Goal: Task Accomplishment & Management: Manage account settings

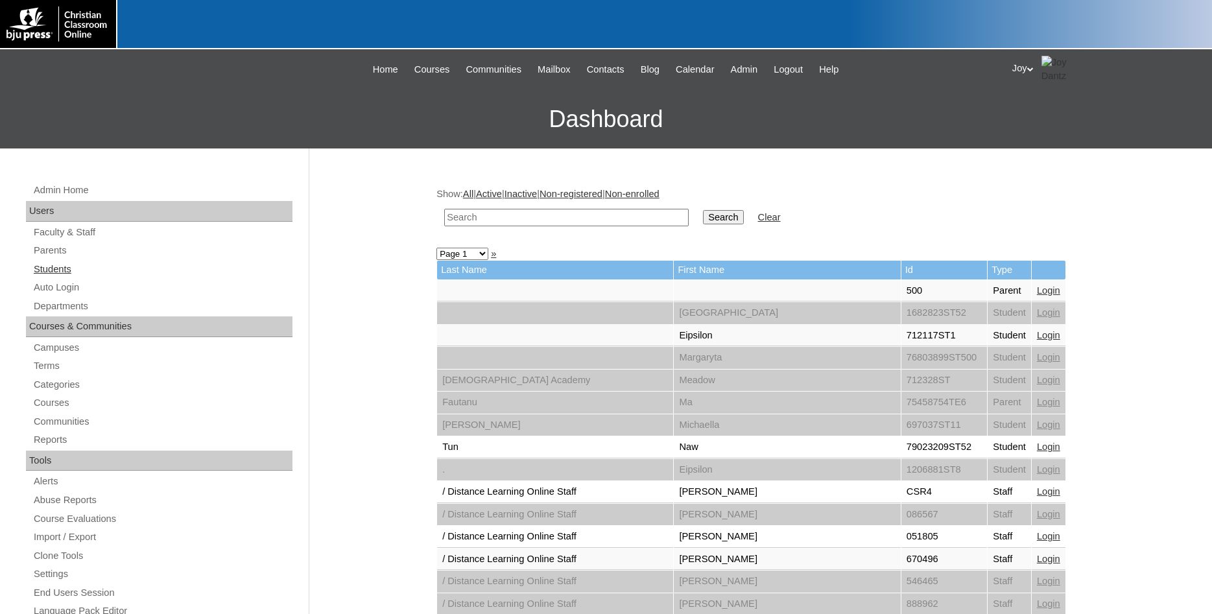
click at [43, 270] on link "Students" at bounding box center [162, 269] width 260 height 16
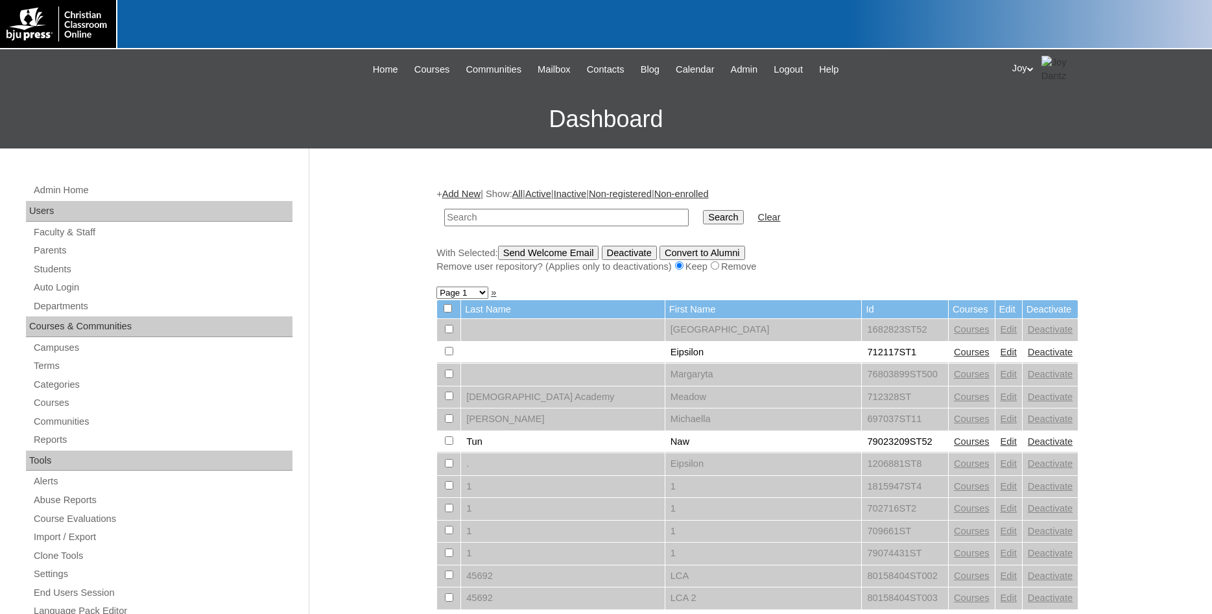
paste input "[EMAIL_ADDRESS][DOMAIN_NAME]"
type input "[EMAIL_ADDRESS][DOMAIN_NAME]"
click at [703, 219] on input "Search" at bounding box center [723, 217] width 40 height 14
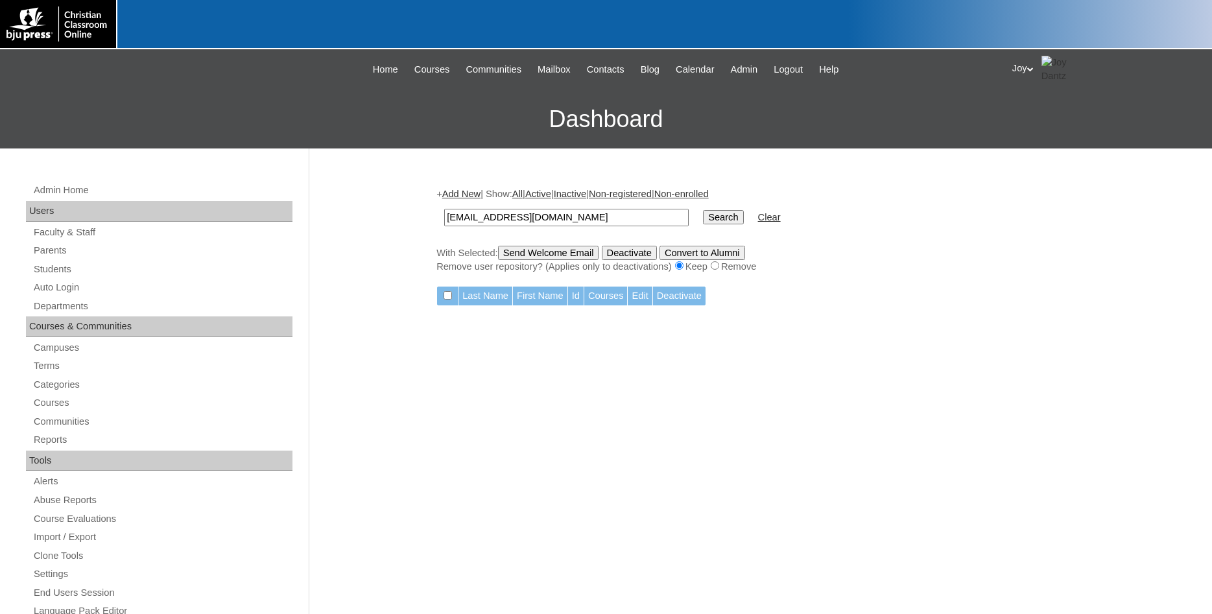
click at [703, 219] on input "Search" at bounding box center [723, 217] width 40 height 14
click at [51, 248] on link "Parents" at bounding box center [162, 251] width 260 height 16
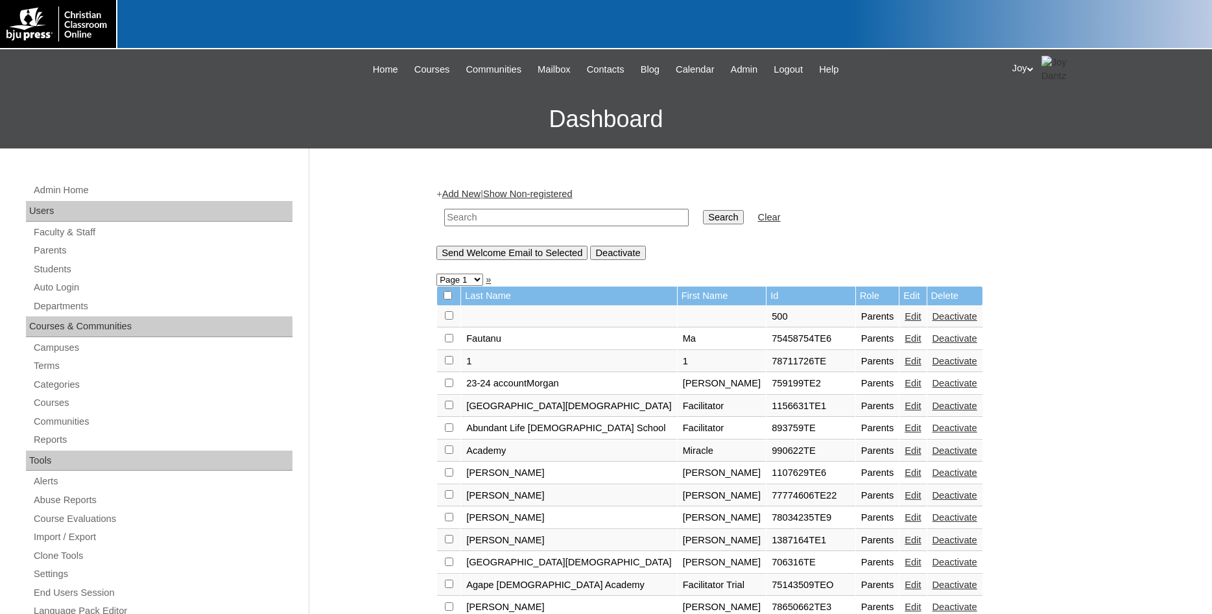
paste input "tpenland@heritagechristianschool.info"
type input "tpenland@heritagechristianschool.info"
click at [709, 218] on input "Search" at bounding box center [723, 217] width 40 height 14
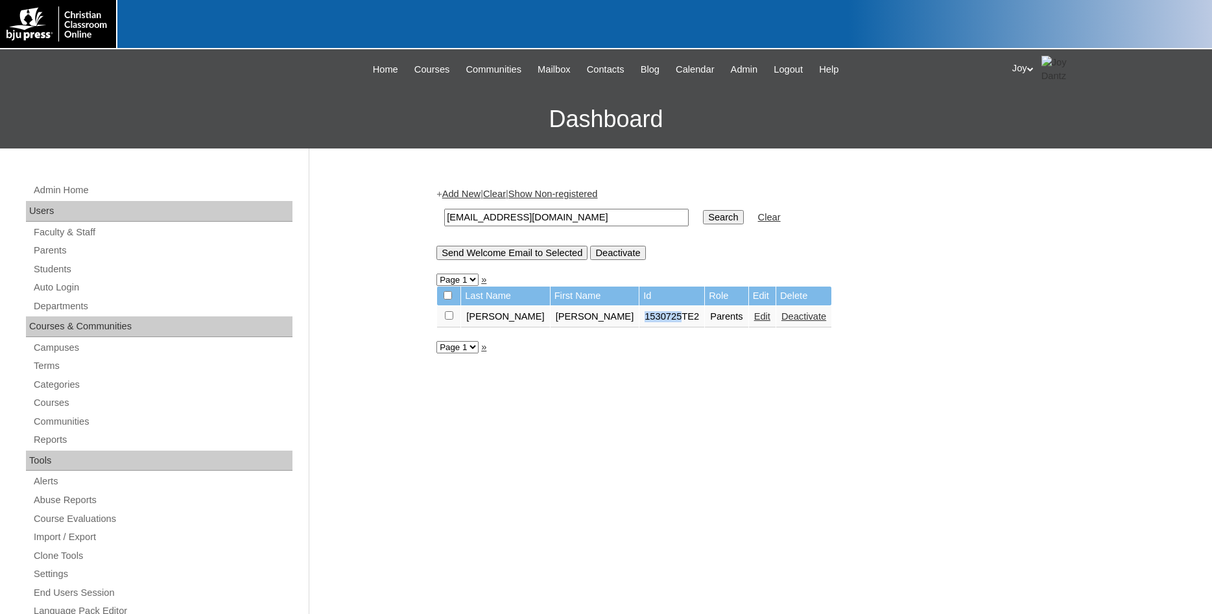
drag, startPoint x: 579, startPoint y: 322, endPoint x: 618, endPoint y: 322, distance: 38.9
click at [640, 322] on td "1530725TE2" at bounding box center [672, 317] width 65 height 22
copy td "1530725"
click at [59, 272] on link "Students" at bounding box center [162, 269] width 260 height 16
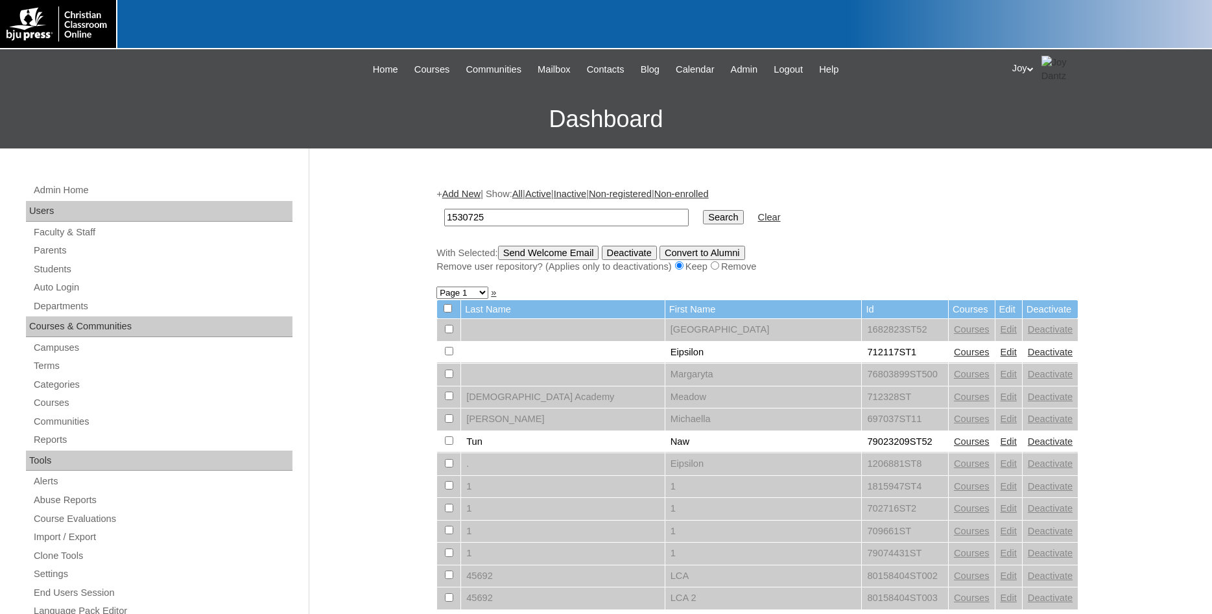
type input "1530725"
click at [708, 217] on input "Search" at bounding box center [723, 217] width 40 height 14
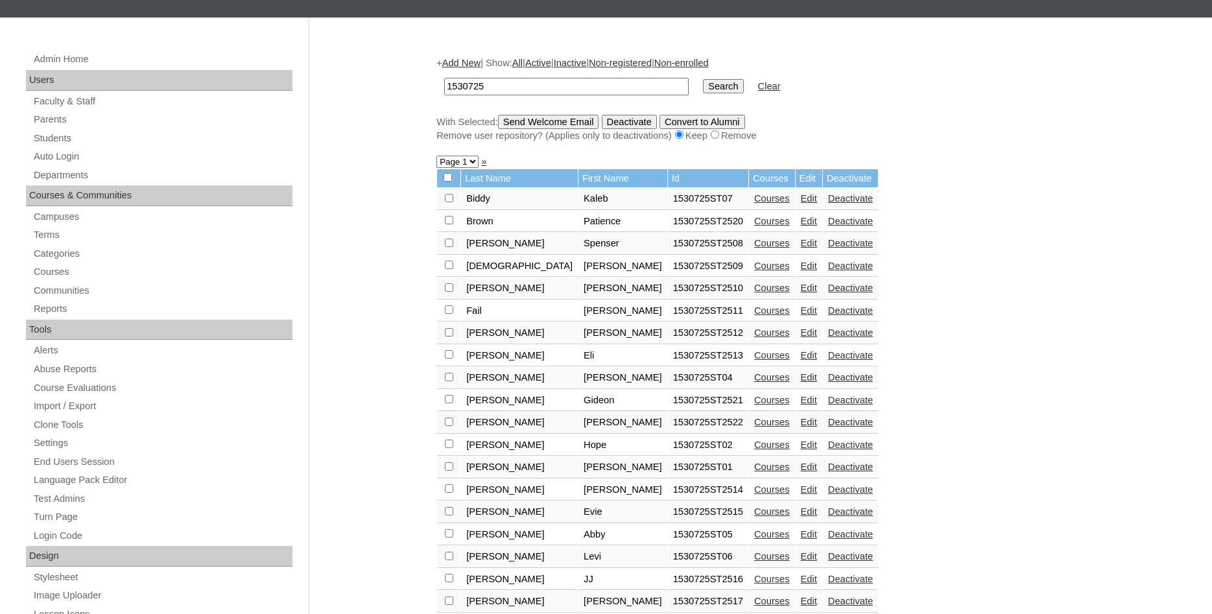
scroll to position [132, 0]
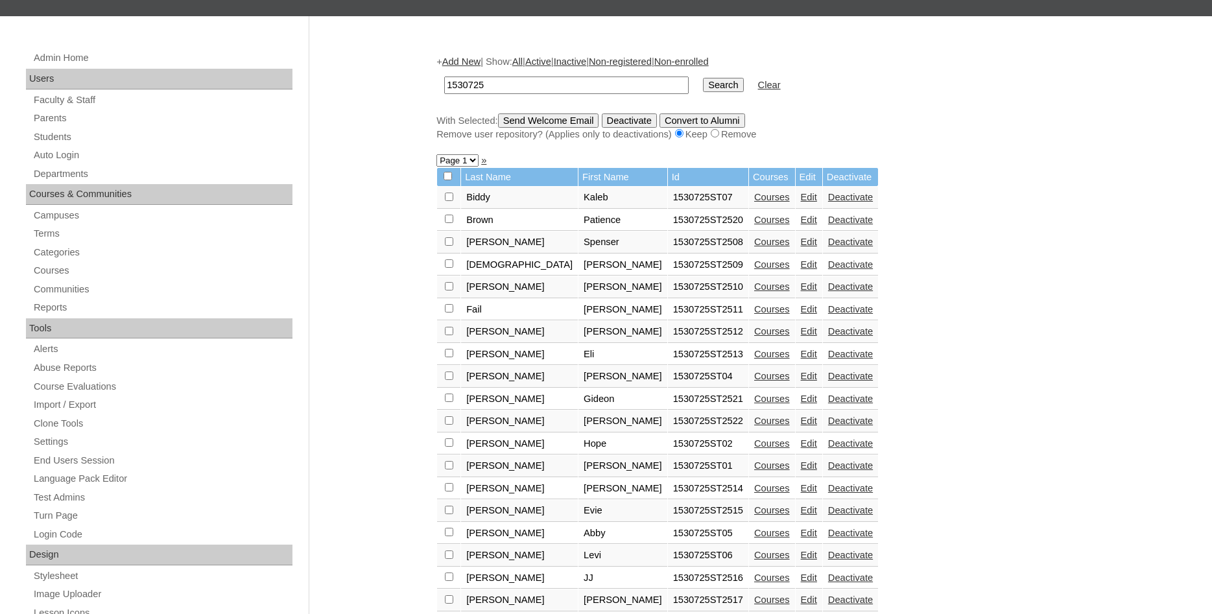
click at [796, 197] on td "Edit" at bounding box center [809, 198] width 27 height 22
click at [801, 202] on link "Edit" at bounding box center [809, 197] width 16 height 10
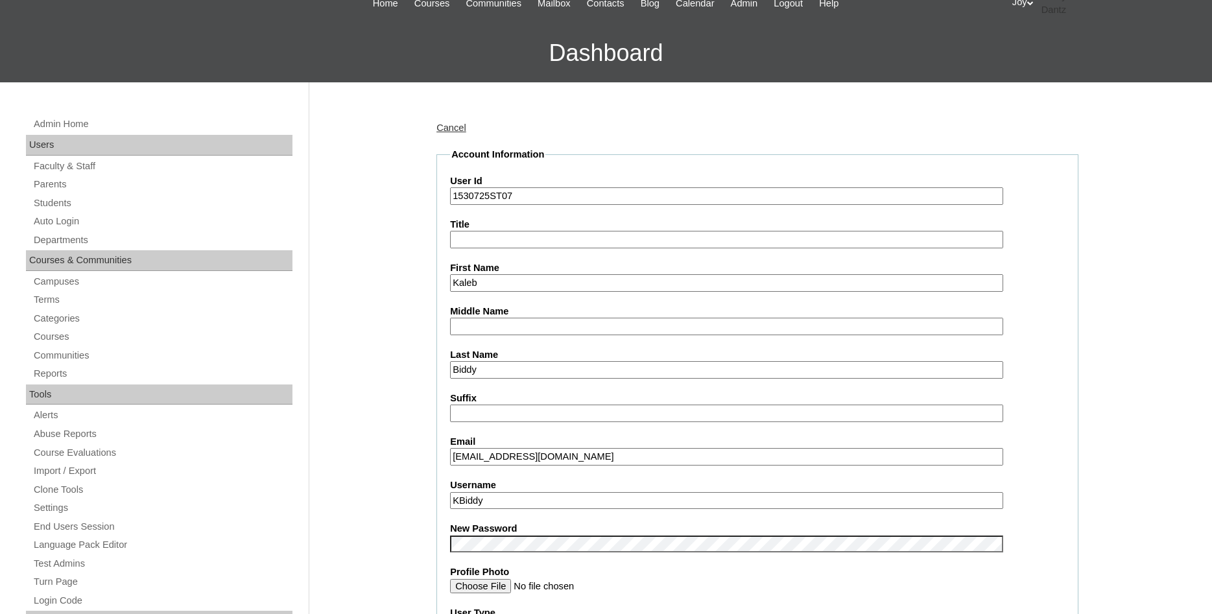
drag, startPoint x: 663, startPoint y: 455, endPoint x: 641, endPoint y: 457, distance: 22.1
click at [641, 457] on input "kalbiddy@heritagechristianeagles.net" at bounding box center [726, 457] width 553 height 18
drag, startPoint x: 635, startPoint y: 452, endPoint x: 448, endPoint y: 453, distance: 186.8
click at [450, 453] on input "kalbiddy@heritagechristianeagles.net" at bounding box center [726, 457] width 553 height 18
paste input "school"
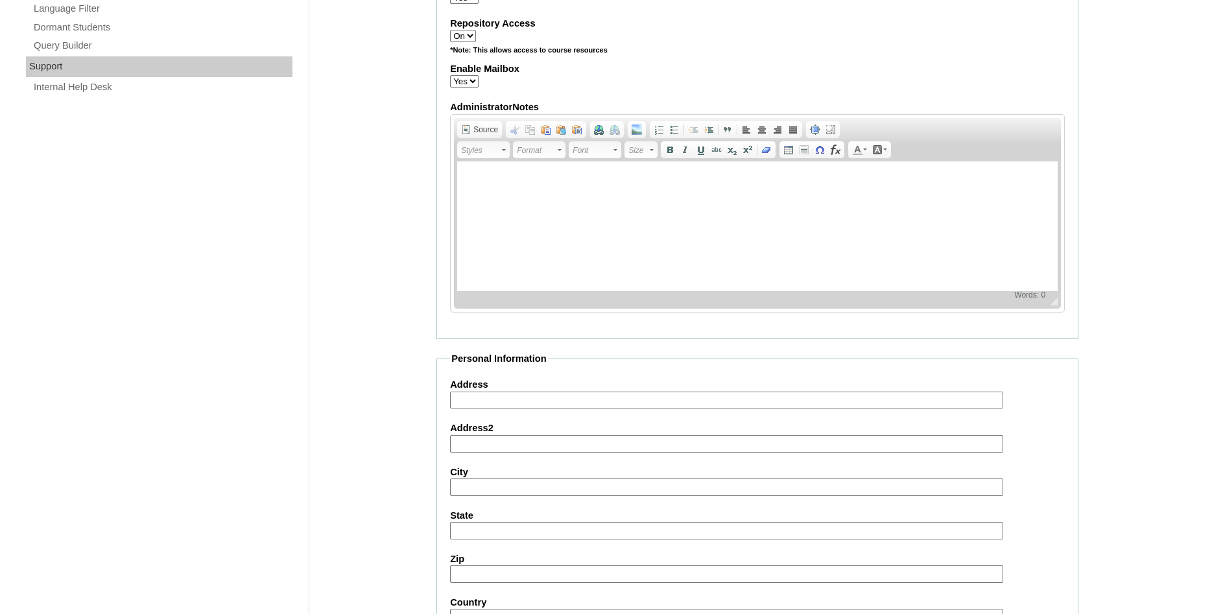
scroll to position [1385, 0]
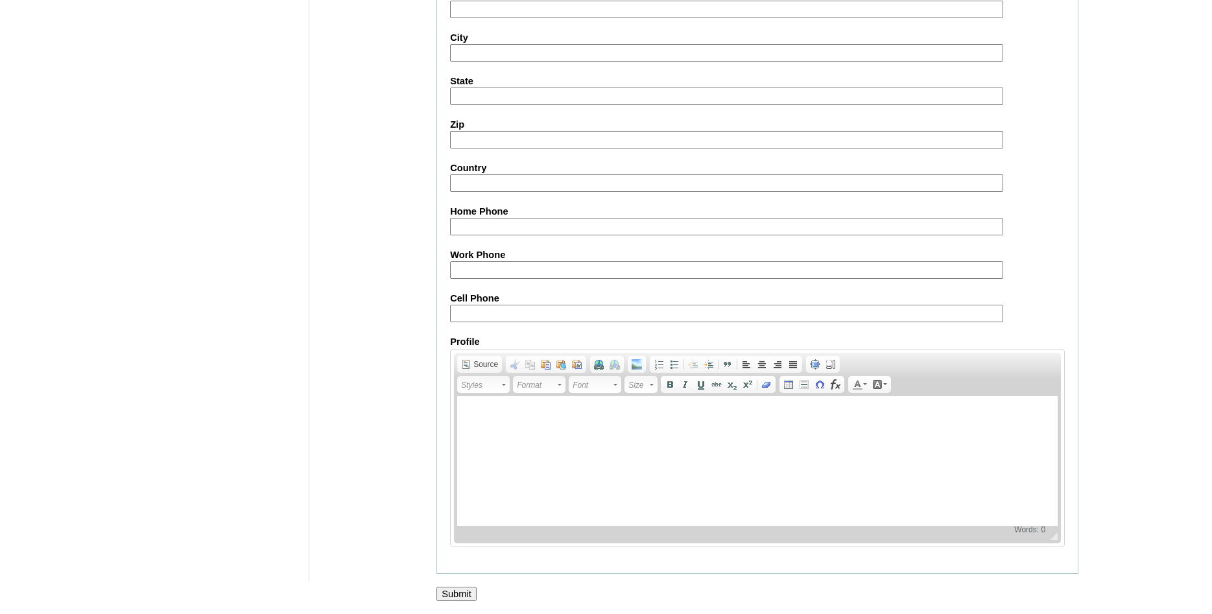
type input "kalbiddy@heritagechristianschooleagles.net"
click at [448, 597] on input "Submit" at bounding box center [457, 594] width 40 height 14
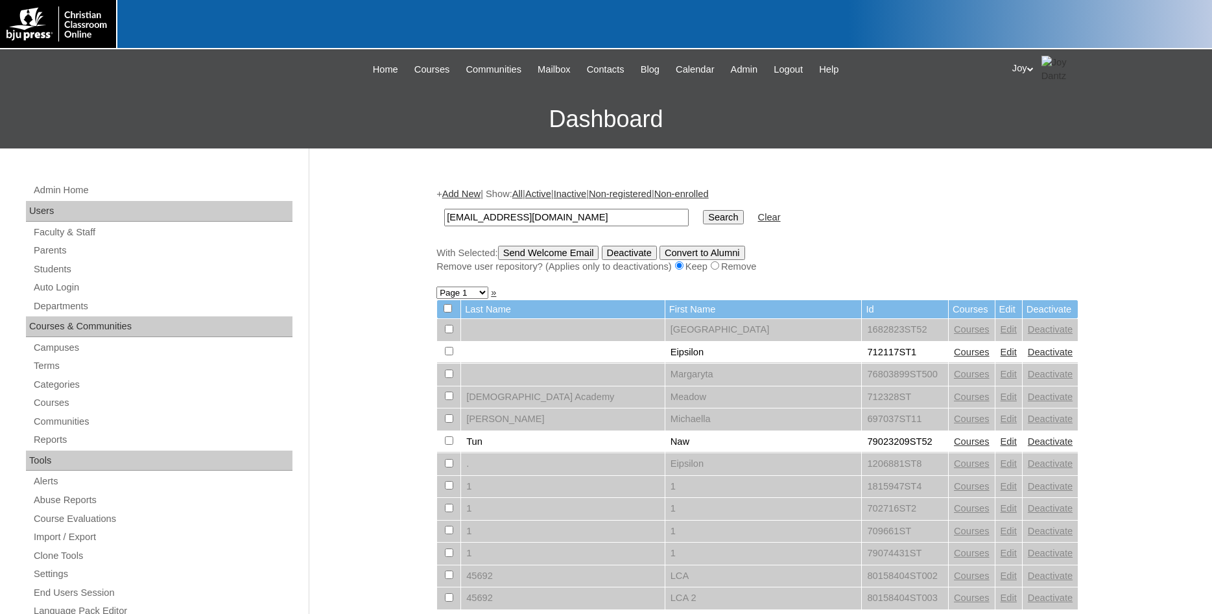
type input "[EMAIL_ADDRESS][DOMAIN_NAME]"
click at [712, 216] on input "Search" at bounding box center [723, 217] width 40 height 14
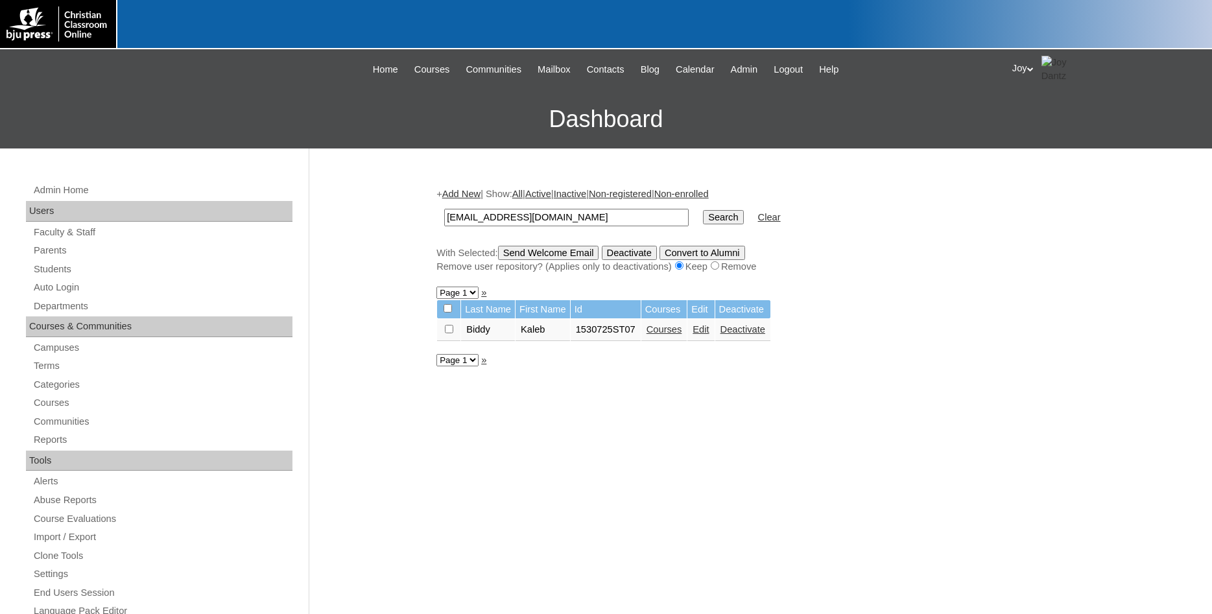
click at [450, 333] on input "checkbox" at bounding box center [449, 329] width 8 height 8
checkbox input "true"
click at [540, 256] on input "Send Welcome Email" at bounding box center [548, 253] width 101 height 14
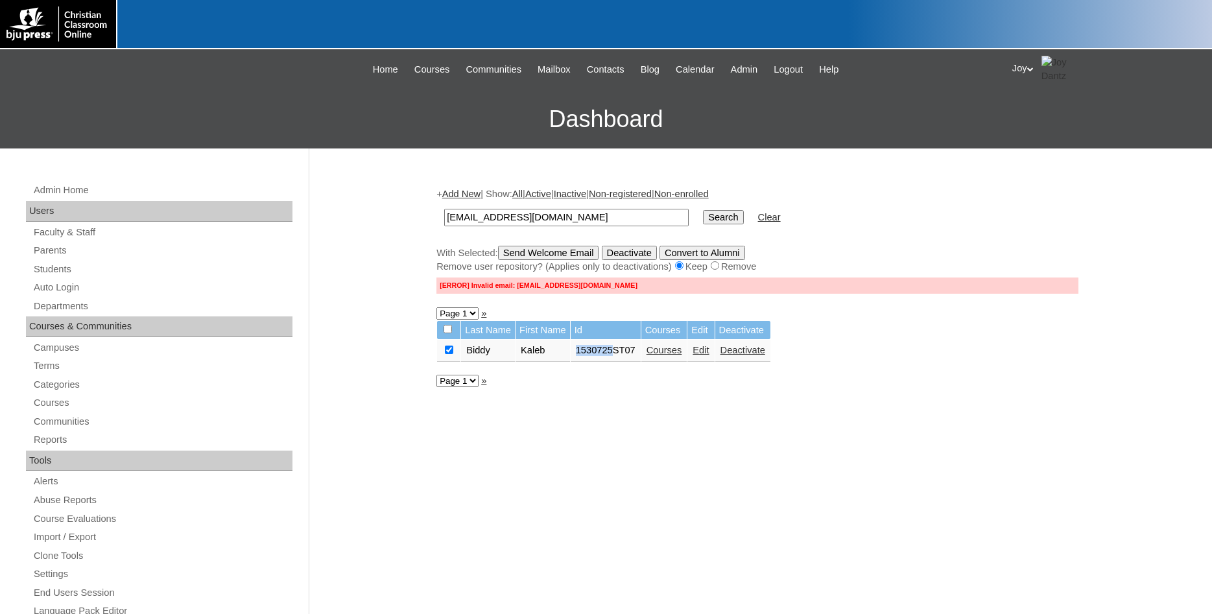
drag, startPoint x: 579, startPoint y: 353, endPoint x: 616, endPoint y: 363, distance: 39.0
click at [616, 362] on td "1530725ST07" at bounding box center [606, 351] width 70 height 22
copy td "1530725"
drag, startPoint x: 655, startPoint y: 223, endPoint x: 411, endPoint y: 228, distance: 244.0
click at [444, 226] on input "kalbiddy@heritagechristianschooleagles.net" at bounding box center [566, 218] width 245 height 18
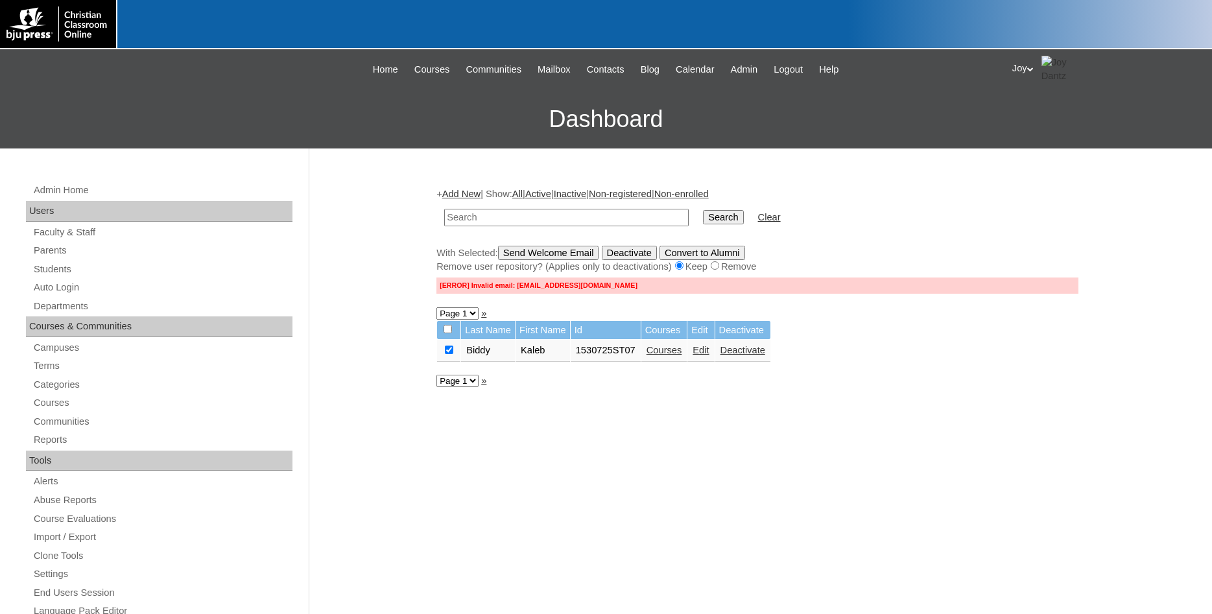
paste input "1530725"
type input "1530725"
click at [703, 217] on input "Search" at bounding box center [723, 217] width 40 height 14
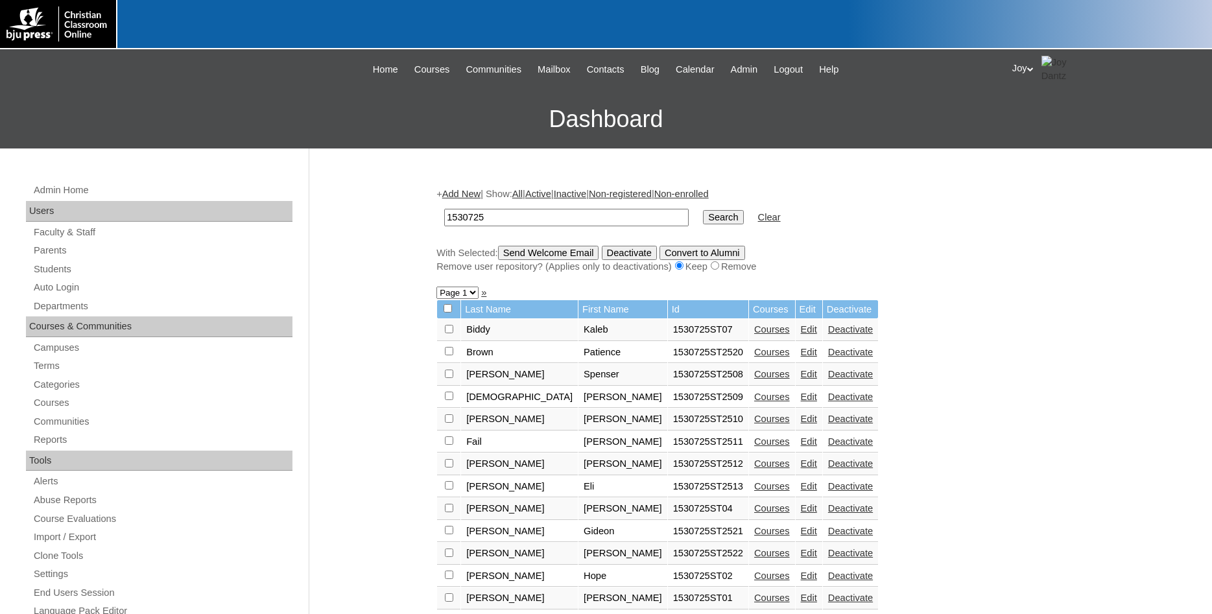
click at [801, 357] on link "Edit" at bounding box center [809, 352] width 16 height 10
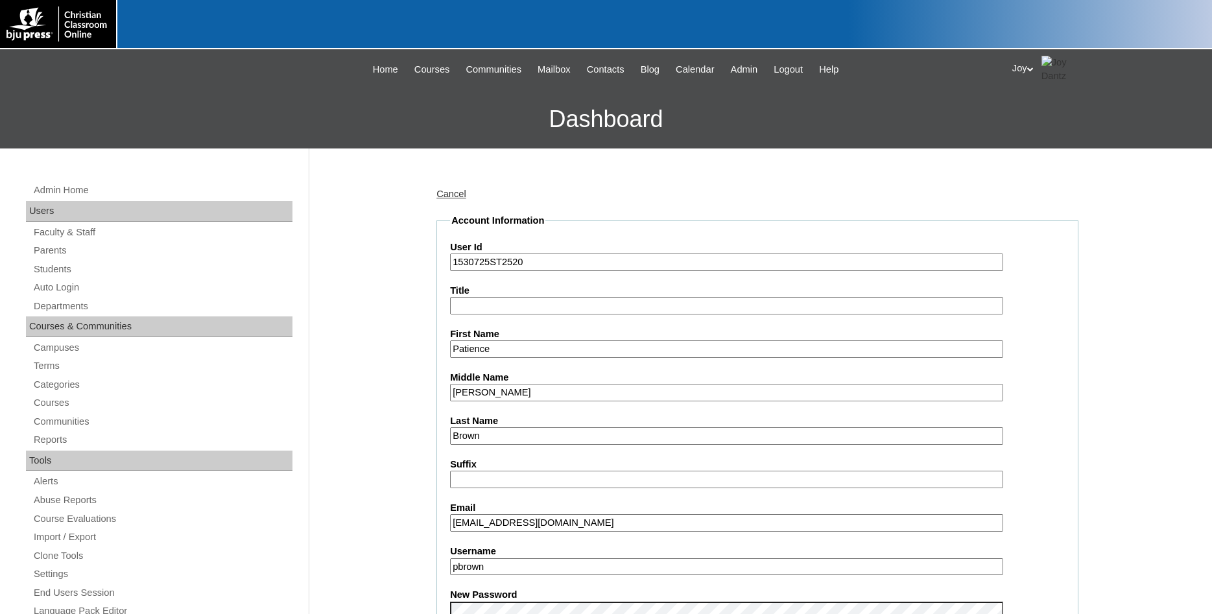
click at [444, 193] on link "Cancel" at bounding box center [452, 194] width 30 height 10
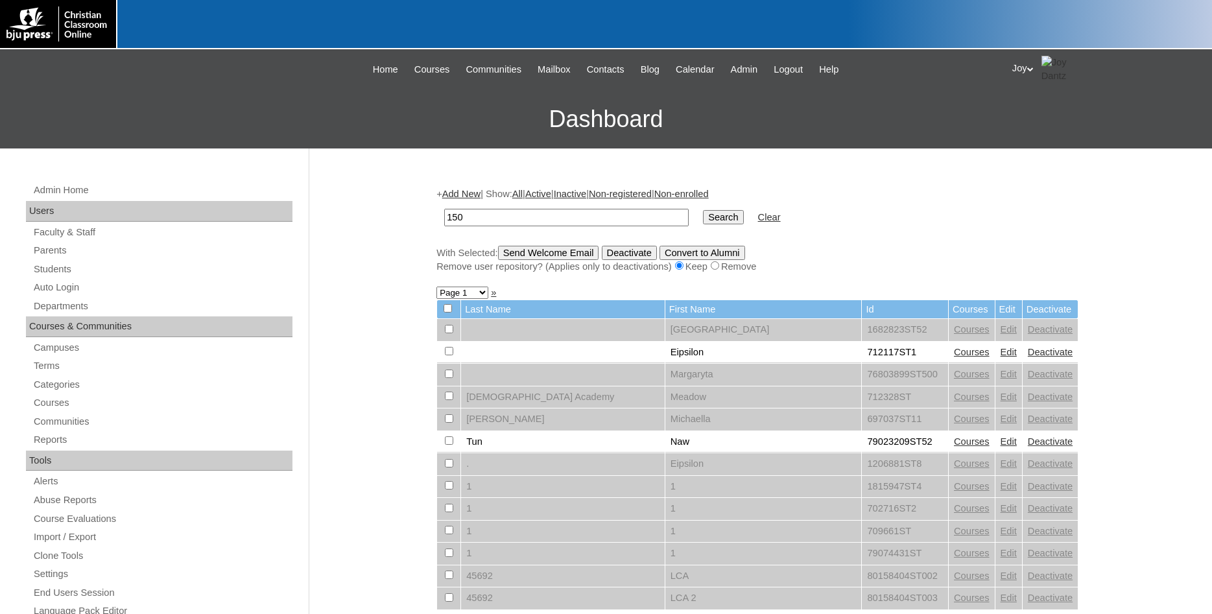
click at [619, 220] on input "150" at bounding box center [566, 218] width 245 height 18
type input "1"
type input "1530725"
click at [710, 210] on input "Search" at bounding box center [723, 217] width 40 height 14
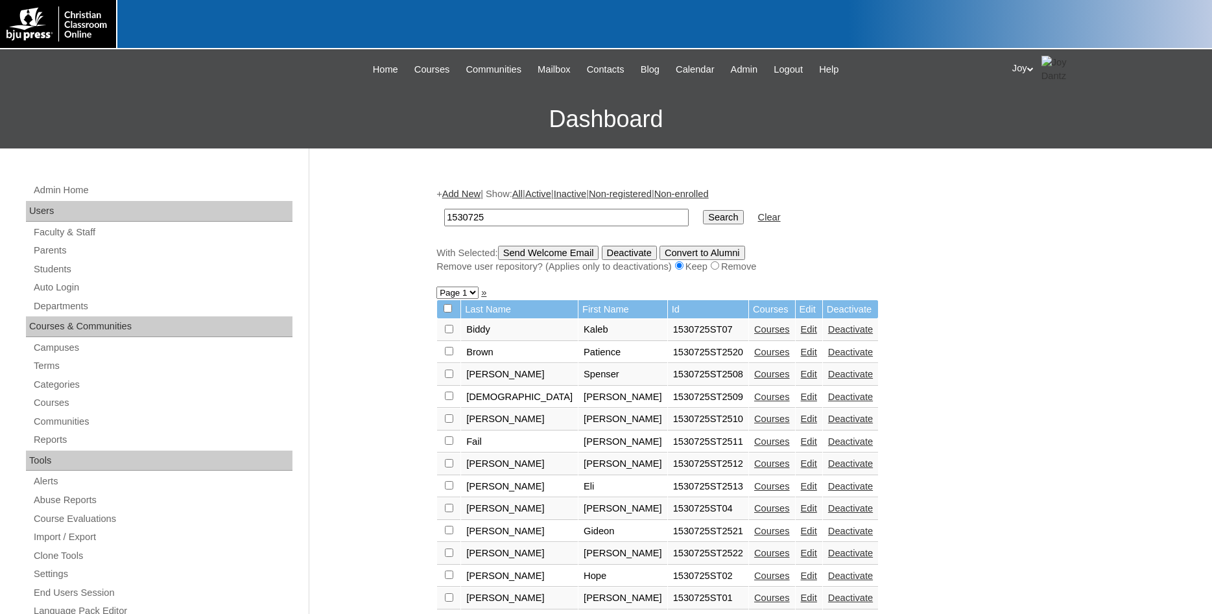
click at [801, 332] on link "Edit" at bounding box center [809, 329] width 16 height 10
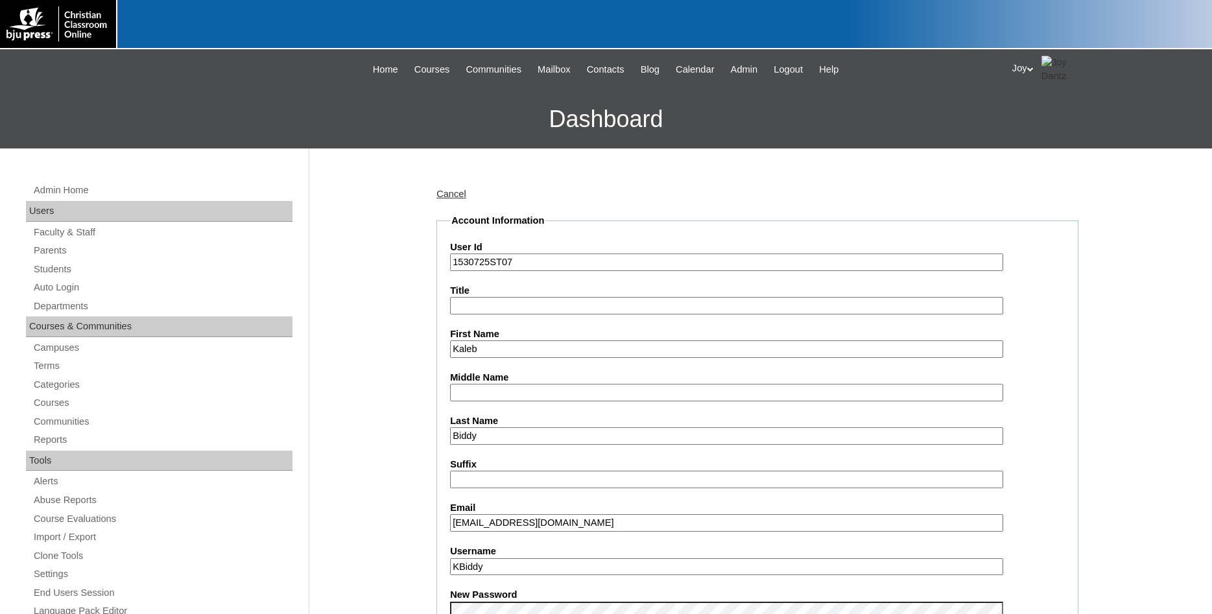
click at [632, 527] on input "[EMAIL_ADDRESS][DOMAIN_NAME]" at bounding box center [726, 523] width 553 height 18
drag, startPoint x: 609, startPoint y: 523, endPoint x: 577, endPoint y: 521, distance: 31.8
click at [577, 521] on input "[EMAIL_ADDRESS][DOMAIN_NAME]" at bounding box center [726, 523] width 553 height 18
type input "kalbiddy@heritagechristianeagles.net"
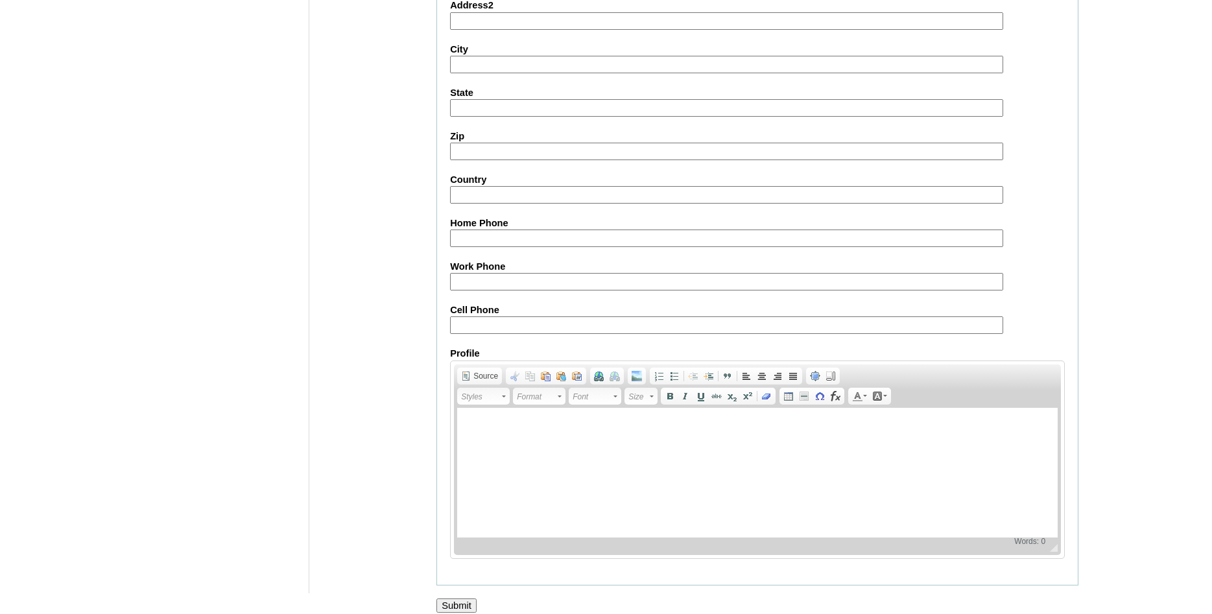
scroll to position [1385, 0]
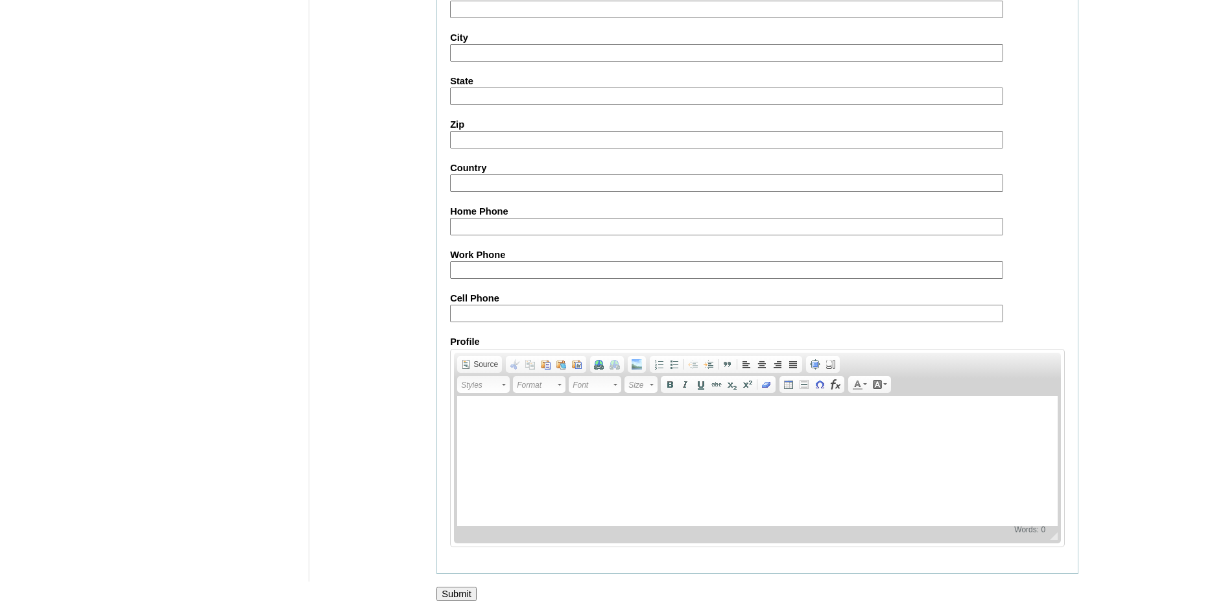
click at [455, 596] on input "Submit" at bounding box center [457, 594] width 40 height 14
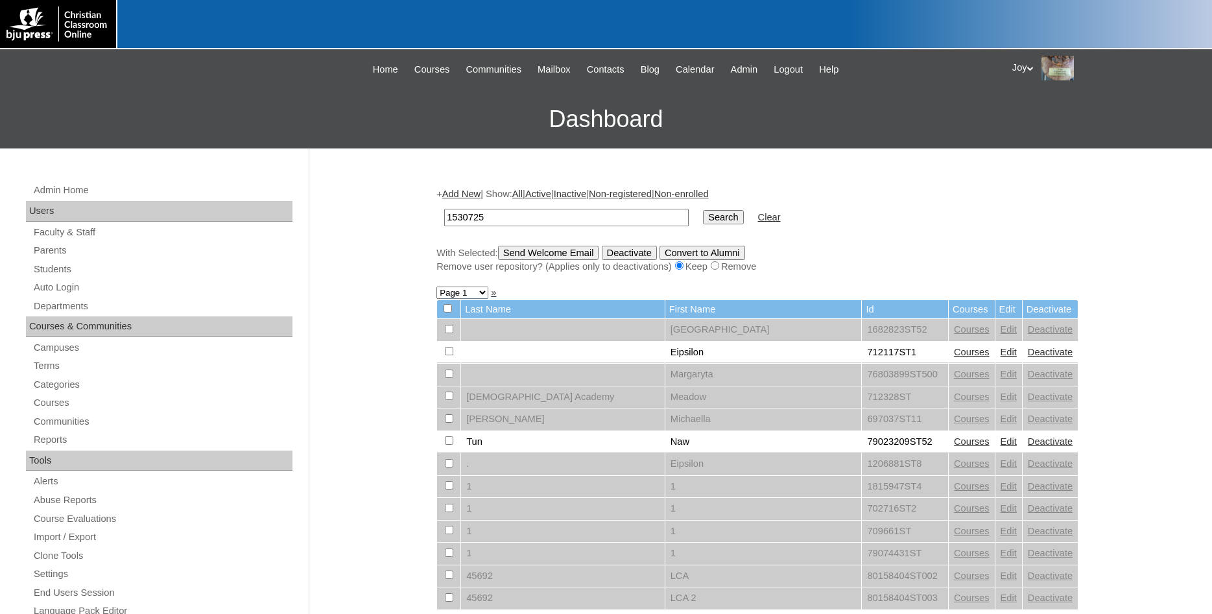
type input "1530725"
click at [703, 219] on input "Search" at bounding box center [723, 217] width 40 height 14
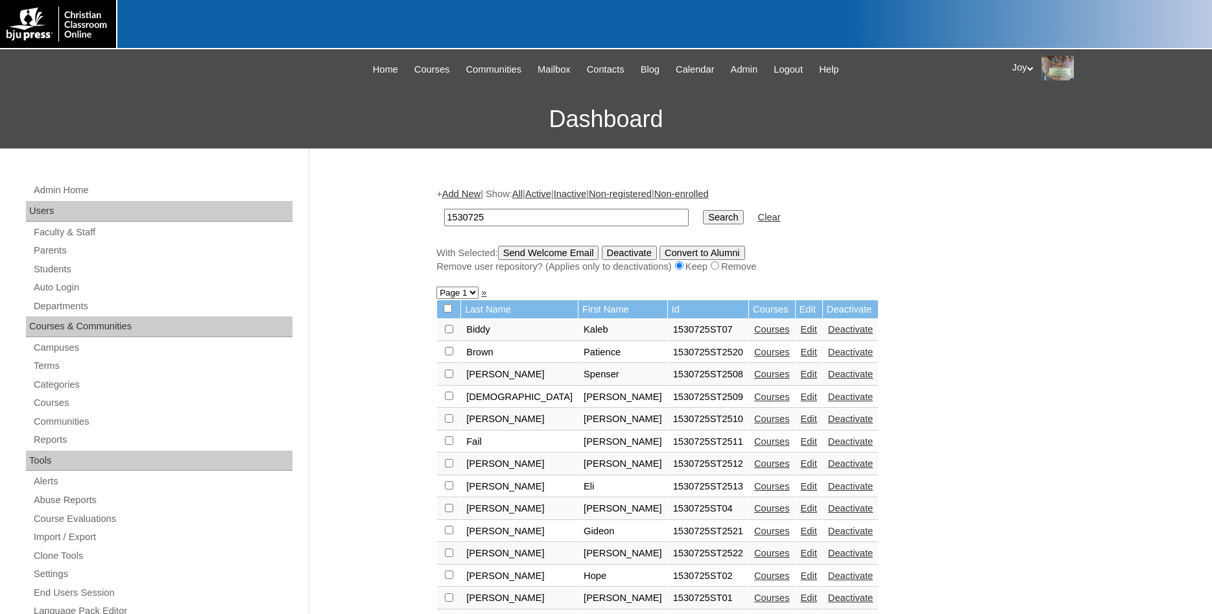
click at [446, 339] on td at bounding box center [448, 330] width 23 height 22
click at [447, 333] on input "checkbox" at bounding box center [449, 329] width 8 height 8
checkbox input "true"
click at [564, 259] on input "Send Welcome Email" at bounding box center [548, 253] width 101 height 14
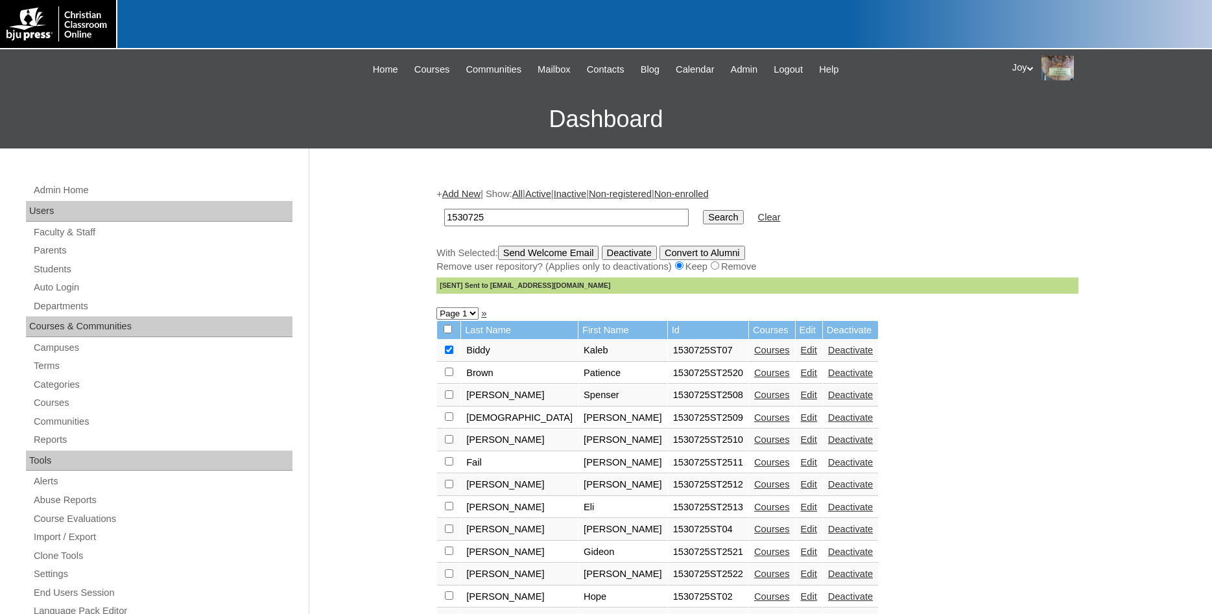
click at [1145, 381] on div "Admin Home Users Faculty & Staff Parents Students Auto Login Departments Course…" at bounding box center [606, 596] width 1212 height 895
